Goal: Task Accomplishment & Management: Manage account settings

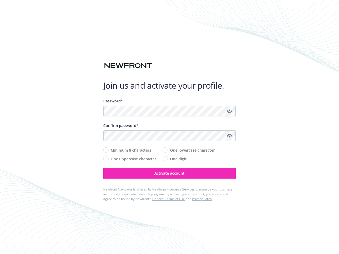
click at [169, 127] on div "Confirm password*" at bounding box center [169, 126] width 132 height 6
click at [229, 111] on icon "Show password" at bounding box center [229, 111] width 5 height 5
click at [229, 136] on icon "Show password" at bounding box center [229, 135] width 5 height 5
click at [169, 173] on span "Activate account" at bounding box center [169, 173] width 30 height 5
